Goal: Information Seeking & Learning: Check status

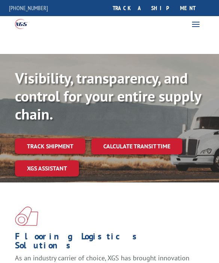
scroll to position [13, 0]
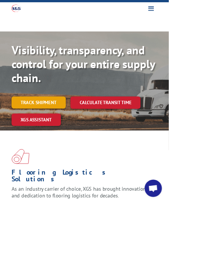
click at [54, 132] on link "Track shipment" at bounding box center [50, 133] width 70 height 16
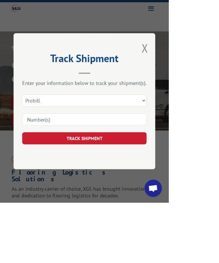
click at [154, 163] on input at bounding box center [109, 156] width 161 height 16
type input "17544748"
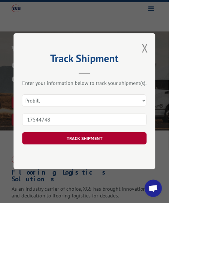
click at [152, 188] on button "TRACK SHIPMENT" at bounding box center [109, 180] width 161 height 16
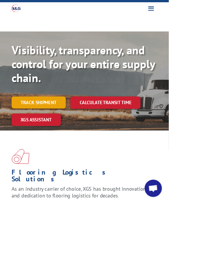
click at [50, 133] on link "Track shipment" at bounding box center [50, 133] width 70 height 16
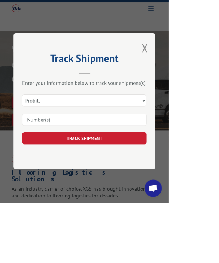
click at [126, 163] on input at bounding box center [109, 156] width 161 height 16
type input "17544761"
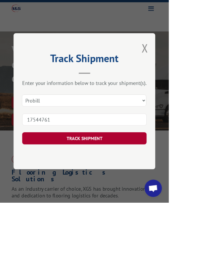
click at [148, 188] on button "TRACK SHIPMENT" at bounding box center [109, 180] width 161 height 16
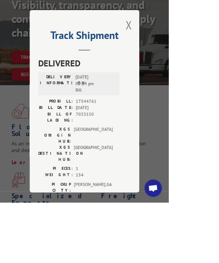
scroll to position [72, 0]
click at [172, 42] on button "Close modal" at bounding box center [167, 32] width 8 height 20
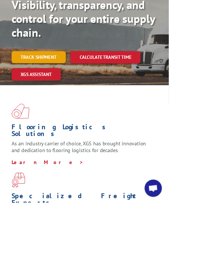
click at [63, 72] on link "Track shipment" at bounding box center [50, 74] width 70 height 16
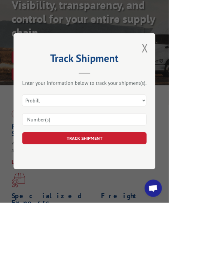
click at [146, 163] on input at bounding box center [109, 156] width 161 height 16
click at [132, 163] on input at bounding box center [109, 156] width 161 height 16
type input "17544752"
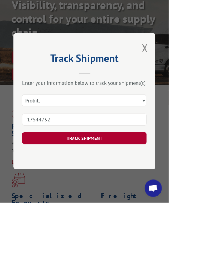
click at [158, 188] on button "TRACK SHIPMENT" at bounding box center [109, 180] width 161 height 16
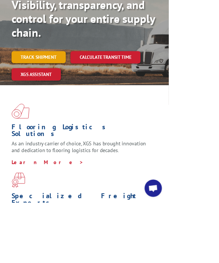
click at [54, 74] on link "Track shipment" at bounding box center [50, 74] width 70 height 16
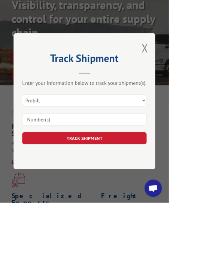
click at [132, 163] on input at bounding box center [109, 156] width 161 height 16
type input "17544755"
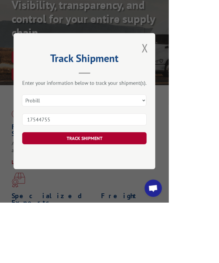
click at [155, 188] on button "TRACK SHIPMENT" at bounding box center [109, 180] width 161 height 16
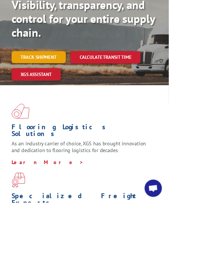
click at [62, 70] on link "Track shipment" at bounding box center [50, 74] width 70 height 16
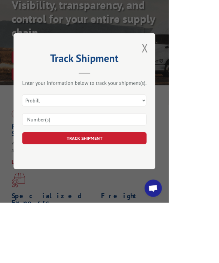
click at [134, 163] on input at bounding box center [109, 156] width 161 height 16
type input "17544755"
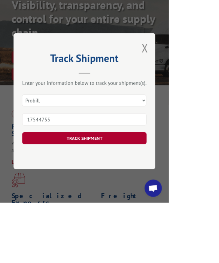
click at [155, 188] on button "TRACK SHIPMENT" at bounding box center [109, 180] width 161 height 16
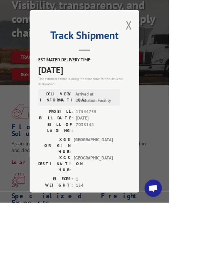
click at [181, 65] on div "Track Shipment ESTIMATED DELIVERY TIME: [DATE] The estimated time is using the …" at bounding box center [110, 131] width 142 height 237
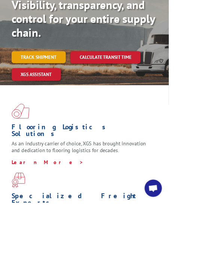
click at [62, 75] on link "Track shipment" at bounding box center [50, 74] width 70 height 16
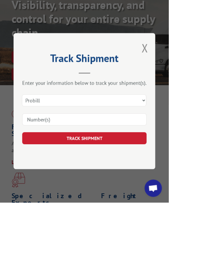
click at [139, 163] on input at bounding box center [109, 156] width 161 height 16
type input "17544746"
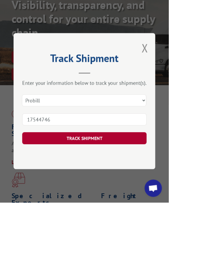
click at [154, 188] on button "TRACK SHIPMENT" at bounding box center [109, 180] width 161 height 16
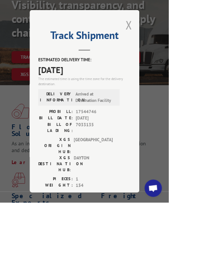
click at [172, 42] on button "Close modal" at bounding box center [167, 32] width 8 height 20
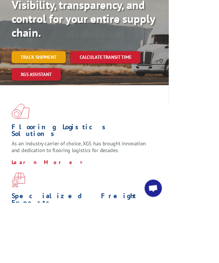
click at [67, 78] on link "Track shipment" at bounding box center [50, 74] width 70 height 16
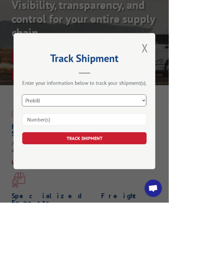
click at [128, 139] on select "Select category... Probill BOL PO" at bounding box center [108, 131] width 161 height 16
click at [121, 163] on input at bounding box center [109, 156] width 161 height 16
type input "17544759"
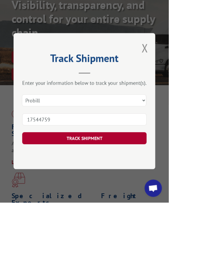
click at [163, 188] on button "TRACK SHIPMENT" at bounding box center [109, 180] width 161 height 16
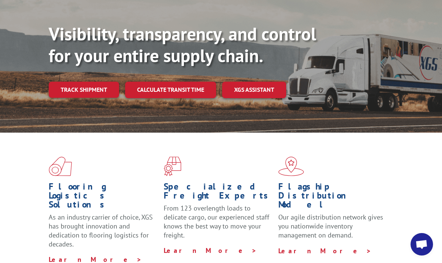
scroll to position [0, 0]
